Goal: Navigation & Orientation: Find specific page/section

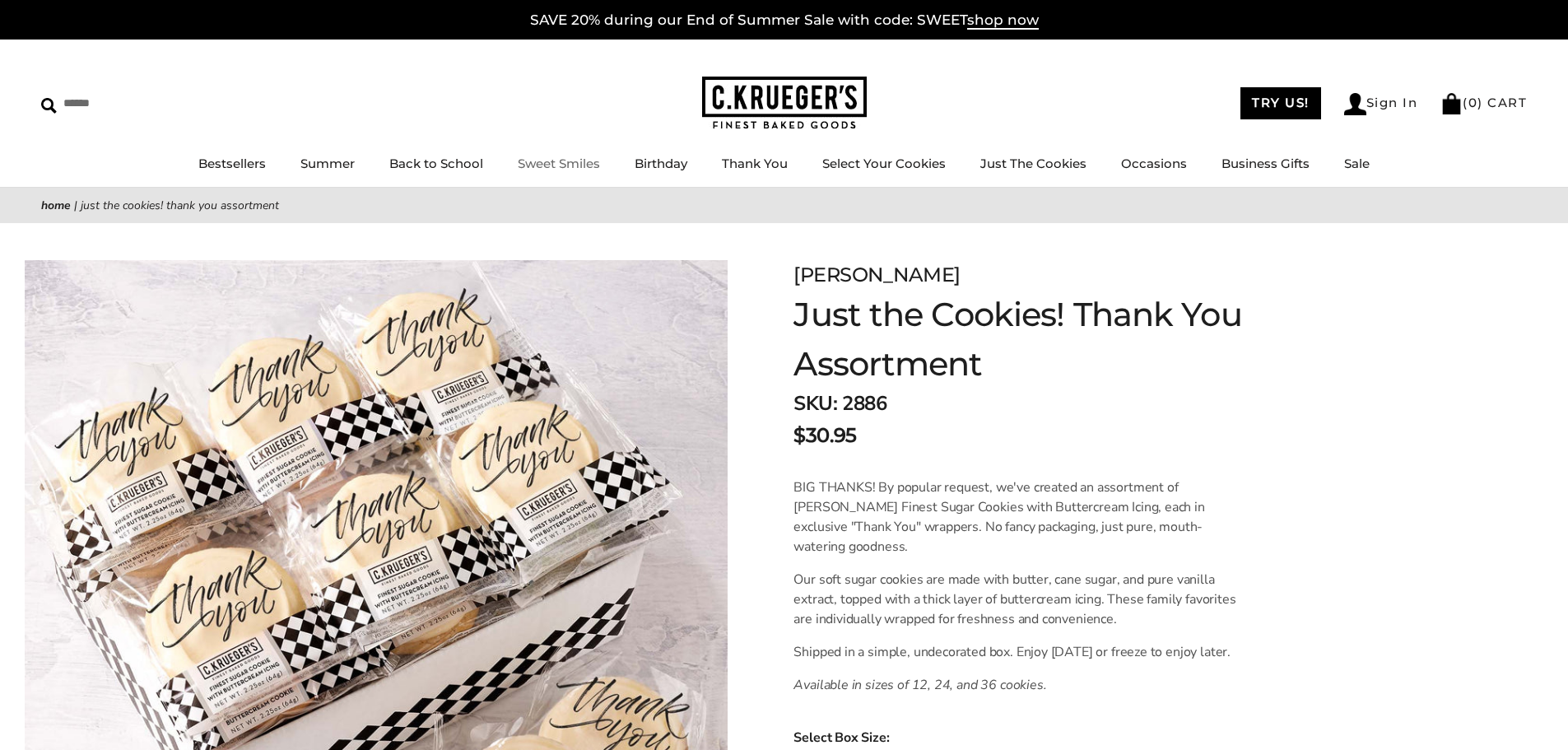
click at [559, 164] on link "Sweet Smiles" at bounding box center [558, 163] width 83 height 15
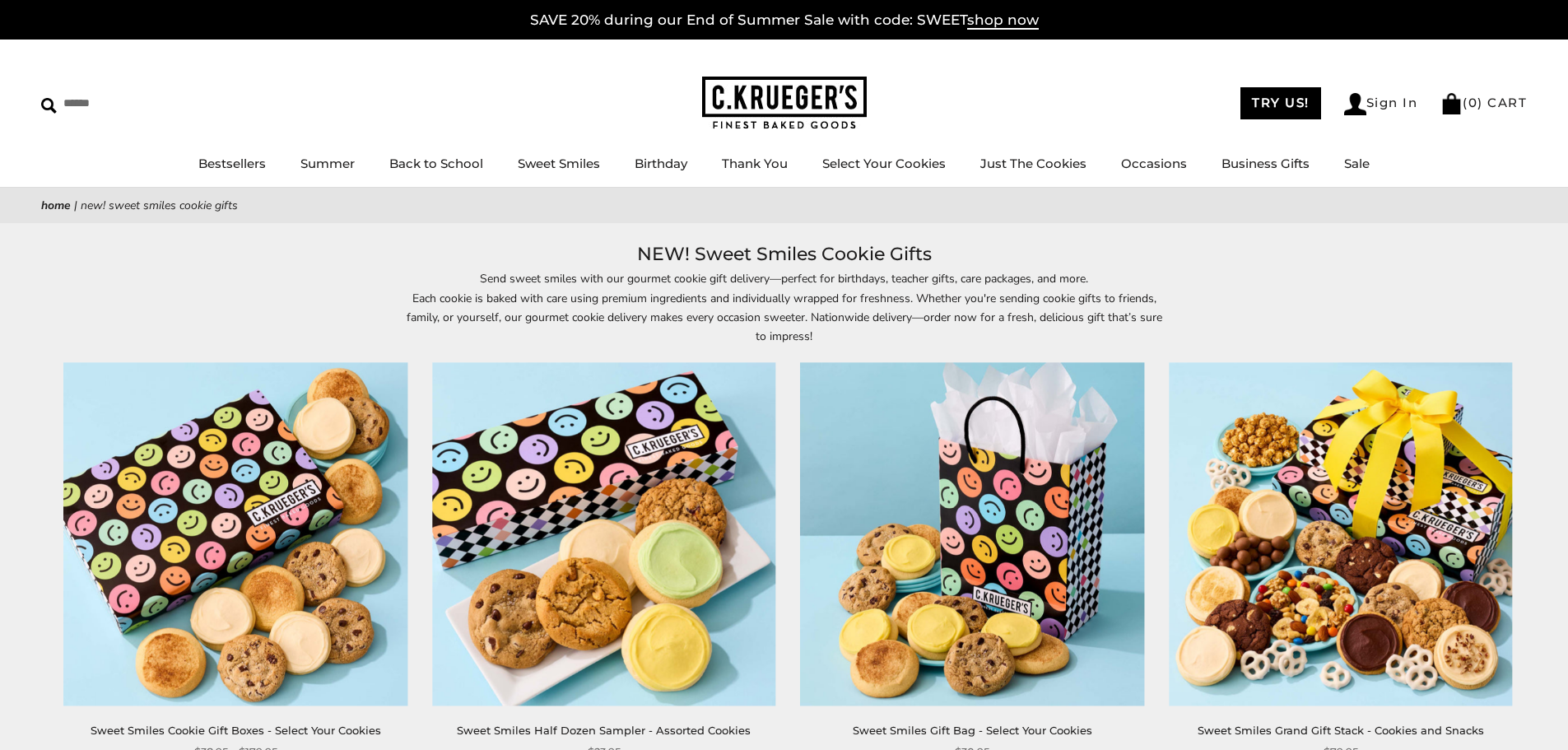
drag, startPoint x: 0, startPoint y: 0, endPoint x: 1574, endPoint y: 46, distance: 1574.7
click at [1061, 165] on link "Just The Cookies" at bounding box center [1033, 163] width 106 height 15
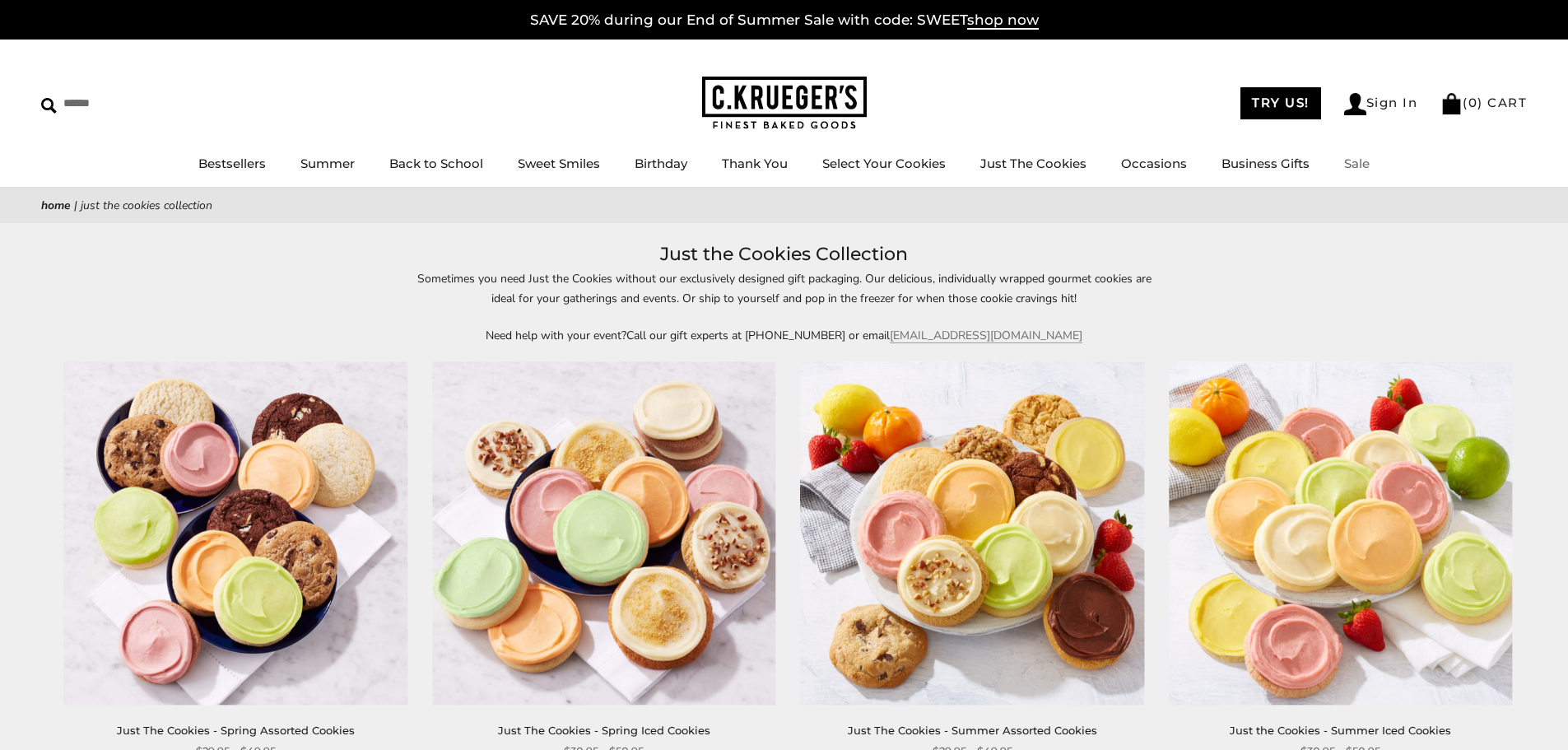
click at [1363, 159] on link "Sale" at bounding box center [1357, 163] width 26 height 15
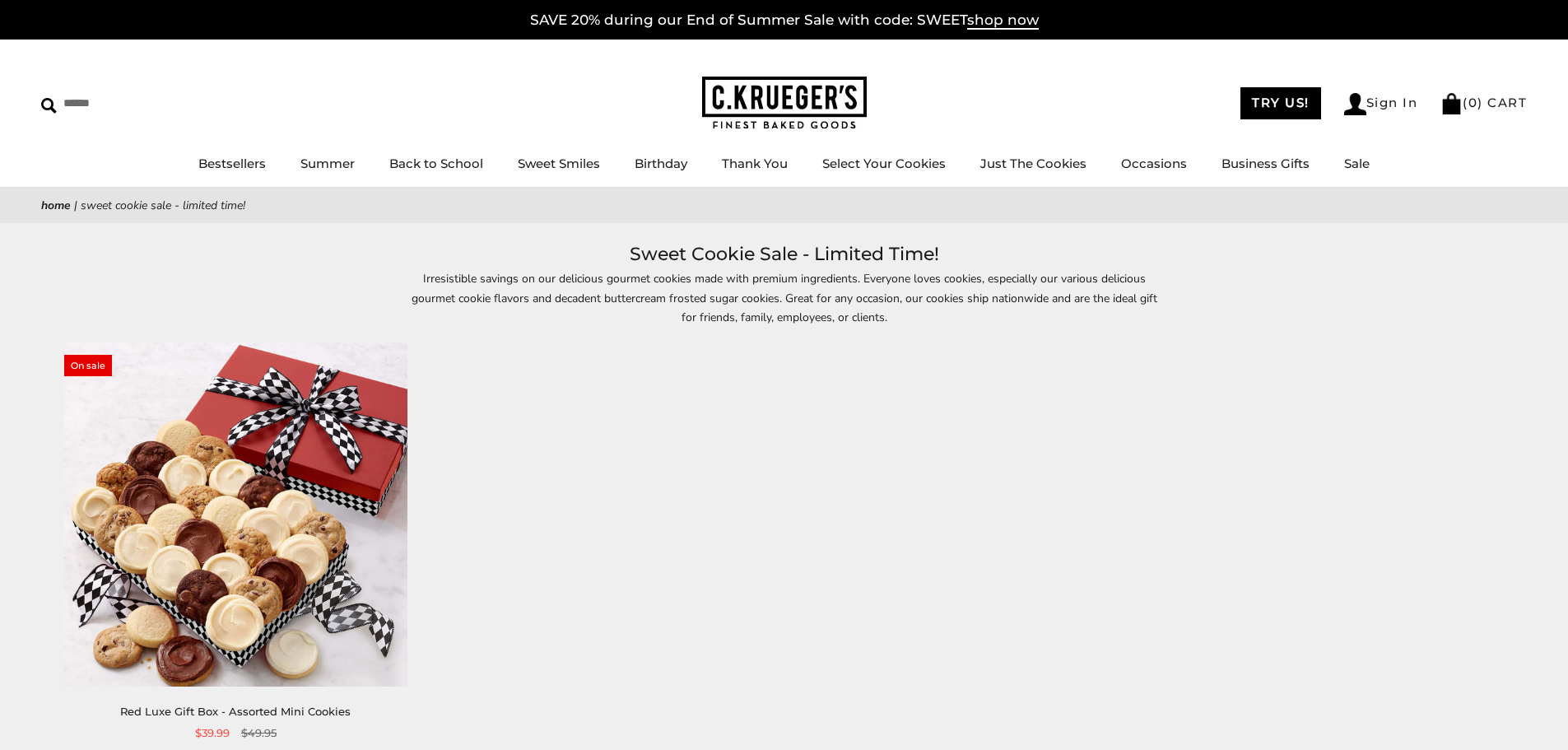
drag, startPoint x: 1571, startPoint y: 46, endPoint x: 1549, endPoint y: -17, distance: 66.7
click at [1549, 0] on html "Skip to content ****** Bestsellers Summer Summer Vibes Summer Garden Hello Suns…" at bounding box center [784, 628] width 1568 height 1258
